Goal: Transaction & Acquisition: Purchase product/service

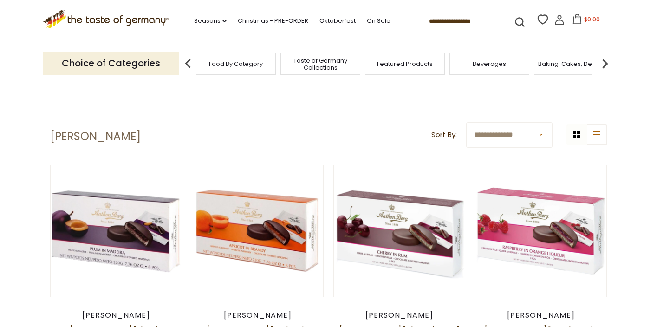
click at [456, 16] on input at bounding box center [466, 20] width 79 height 13
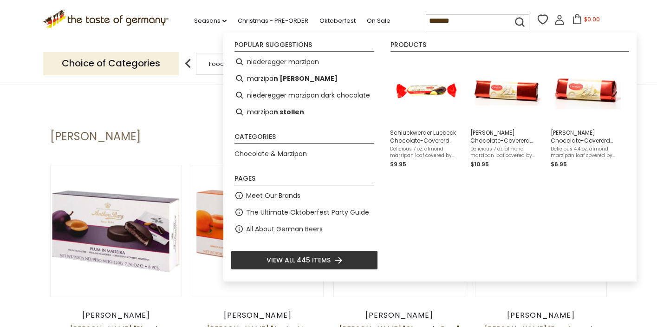
type input "********"
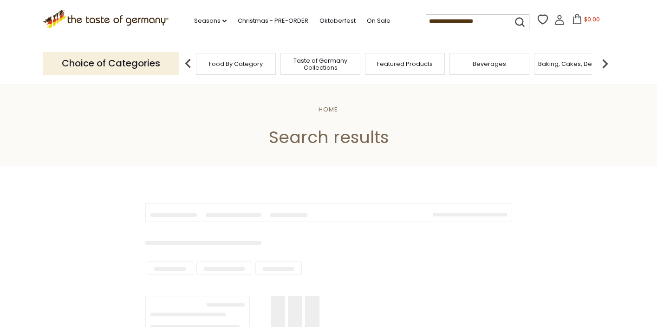
type input "********"
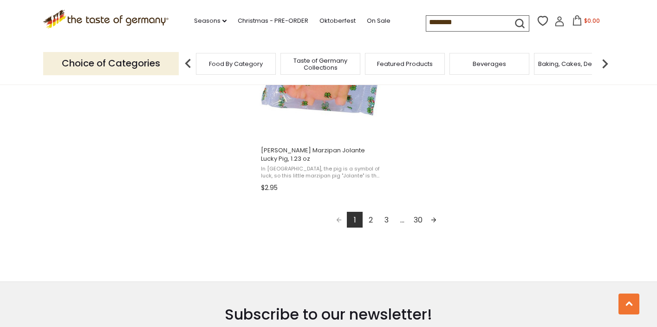
scroll to position [1681, 0]
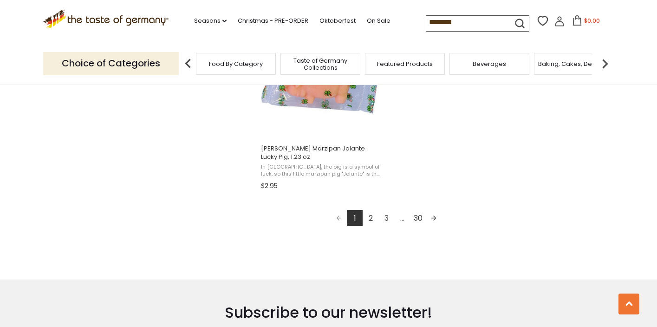
click at [369, 216] on link "2" at bounding box center [371, 218] width 16 height 16
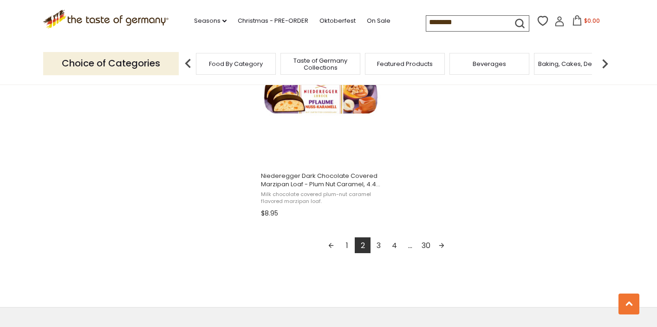
scroll to position [1664, 0]
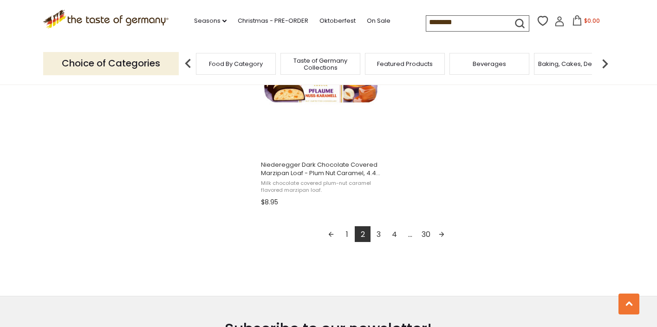
click at [380, 236] on link "3" at bounding box center [379, 234] width 16 height 16
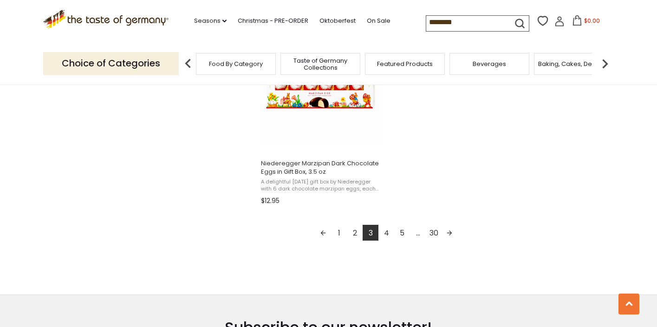
scroll to position [1667, 0]
click at [385, 233] on link "4" at bounding box center [387, 232] width 16 height 16
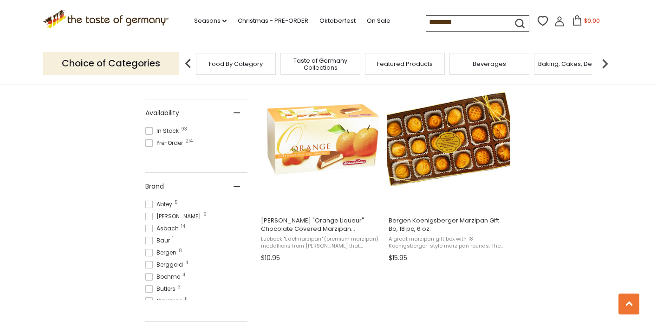
scroll to position [394, 0]
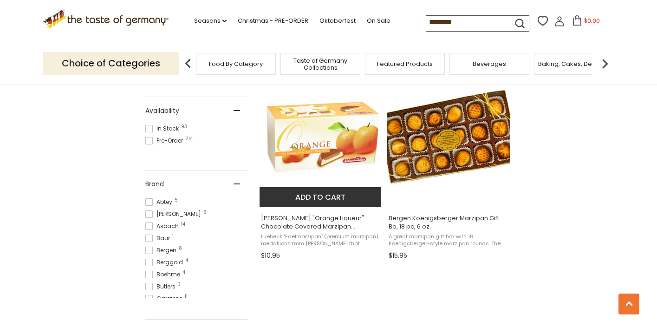
click at [314, 133] on img "Carstens" at bounding box center [321, 137] width 123 height 123
